Goal: Task Accomplishment & Management: Use online tool/utility

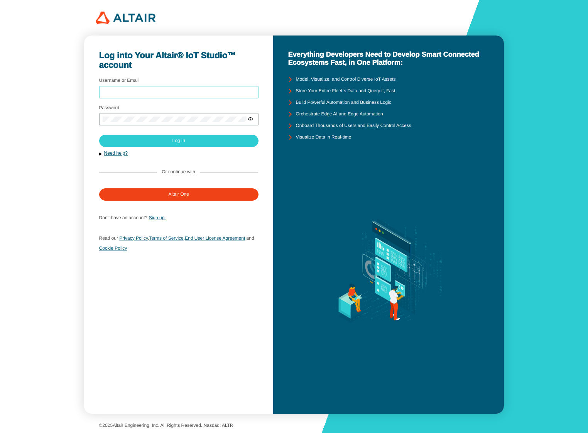
click at [175, 90] on input "Username or Email" at bounding box center [179, 91] width 152 height 5
type input "mschoones"
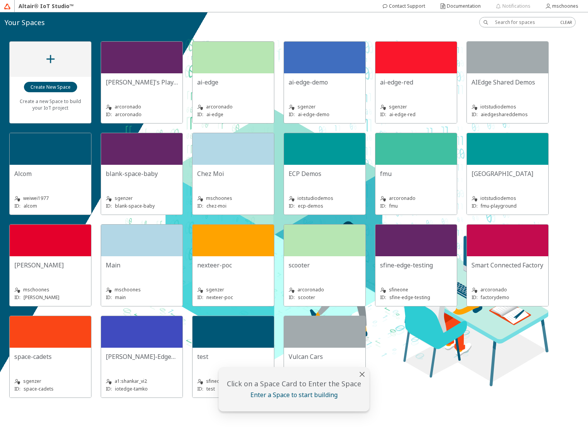
click at [245, 176] on div "Chez Moi" at bounding box center [233, 173] width 72 height 8
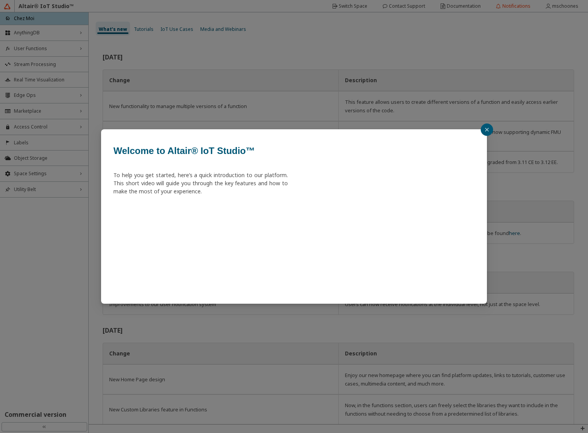
click at [53, 98] on div "Welcome to Altair® IoT Studio™ To help you get started, here’s a quick introduc…" at bounding box center [294, 216] width 588 height 433
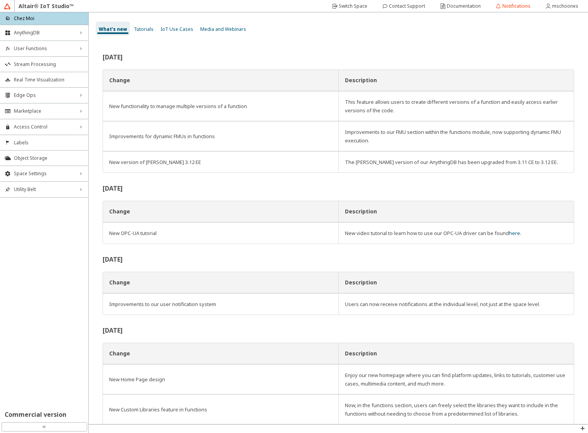
click at [39, 96] on span "Edge Ops" at bounding box center [44, 95] width 61 height 6
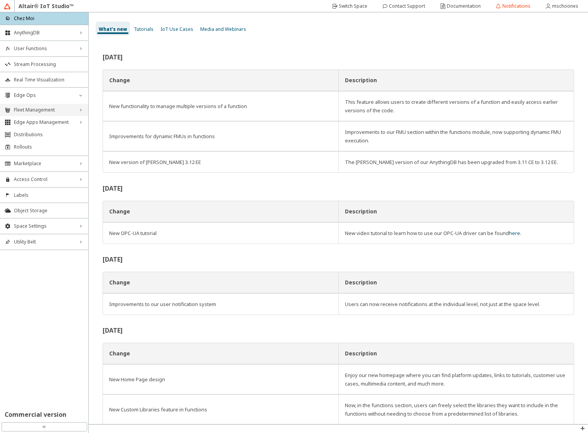
click at [36, 109] on span "Fleet Management" at bounding box center [44, 110] width 61 height 6
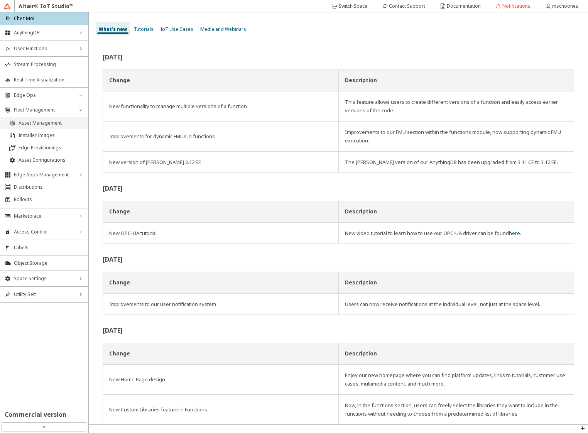
click at [36, 125] on span "Asset Management" at bounding box center [51, 123] width 65 height 6
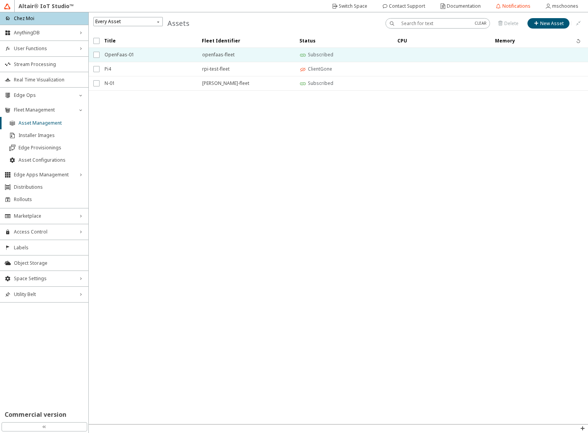
click at [146, 54] on span "OpenFaas-01" at bounding box center [149, 55] width 88 height 14
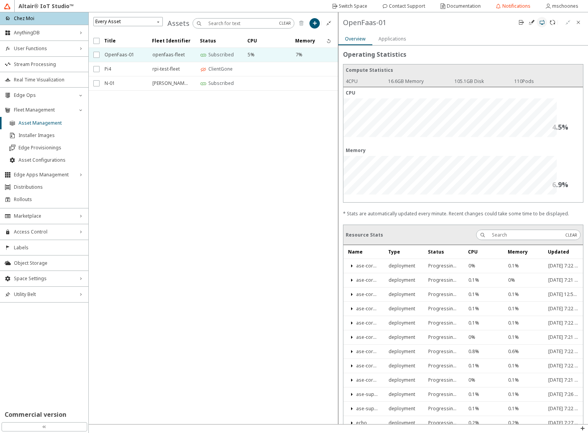
click at [543, 23] on iron-icon at bounding box center [542, 22] width 6 height 6
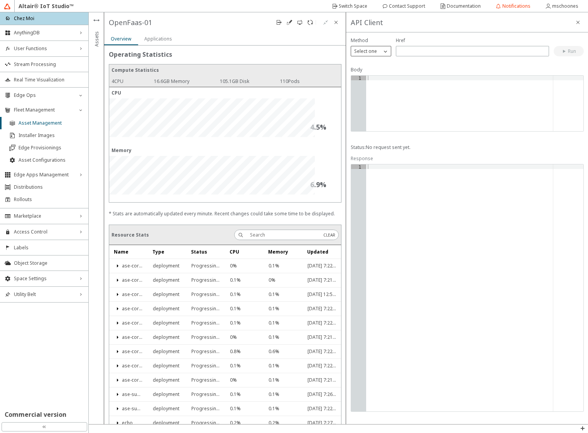
click at [375, 55] on div "Select one" at bounding box center [371, 51] width 40 height 10
click at [377, 52] on p "Select one" at bounding box center [365, 51] width 29 height 7
click at [370, 65] on div "GET" at bounding box center [371, 61] width 40 height 11
click at [415, 53] on input "text" at bounding box center [472, 51] width 146 height 7
type input "/support/faas/functions"
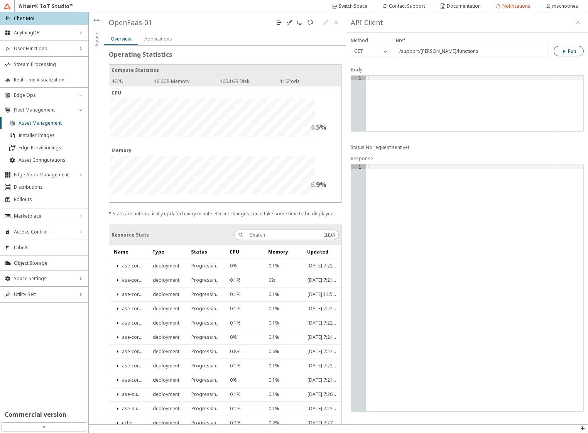
click at [565, 51] on iron-icon at bounding box center [564, 51] width 7 height 6
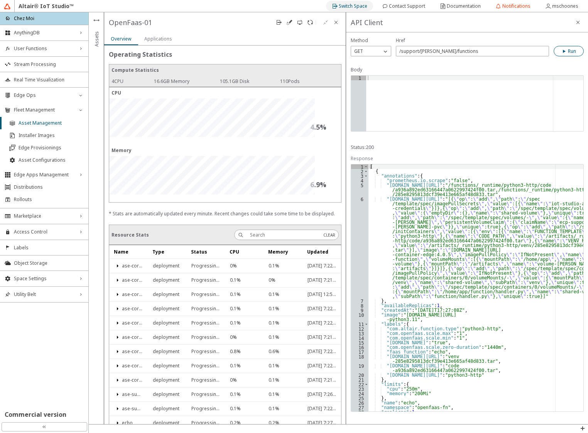
click at [0, 0] on slot "Switch Space" at bounding box center [0, 0] width 0 height 0
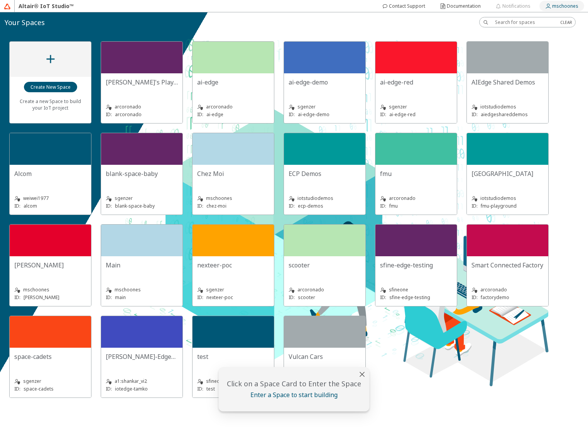
click at [0, 0] on slot "mschoones" at bounding box center [0, 0] width 0 height 0
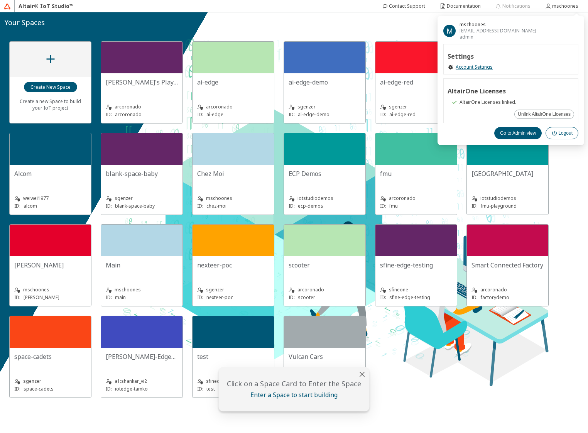
click at [0, 0] on slot "Logout" at bounding box center [0, 0] width 0 height 0
